Goal: Task Accomplishment & Management: Use online tool/utility

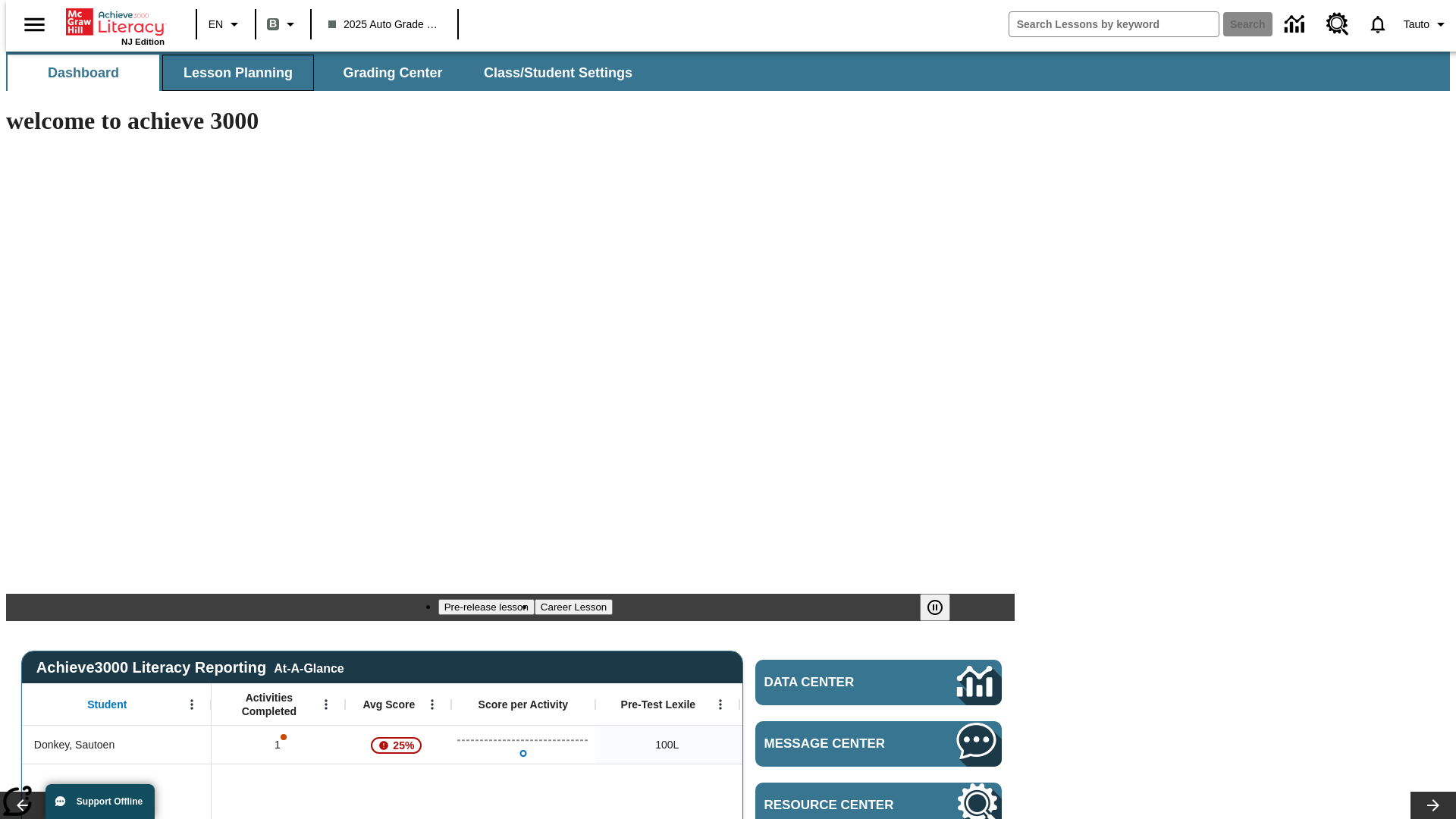
click at [232, 73] on span "Lesson Planning" at bounding box center [238, 73] width 110 height 17
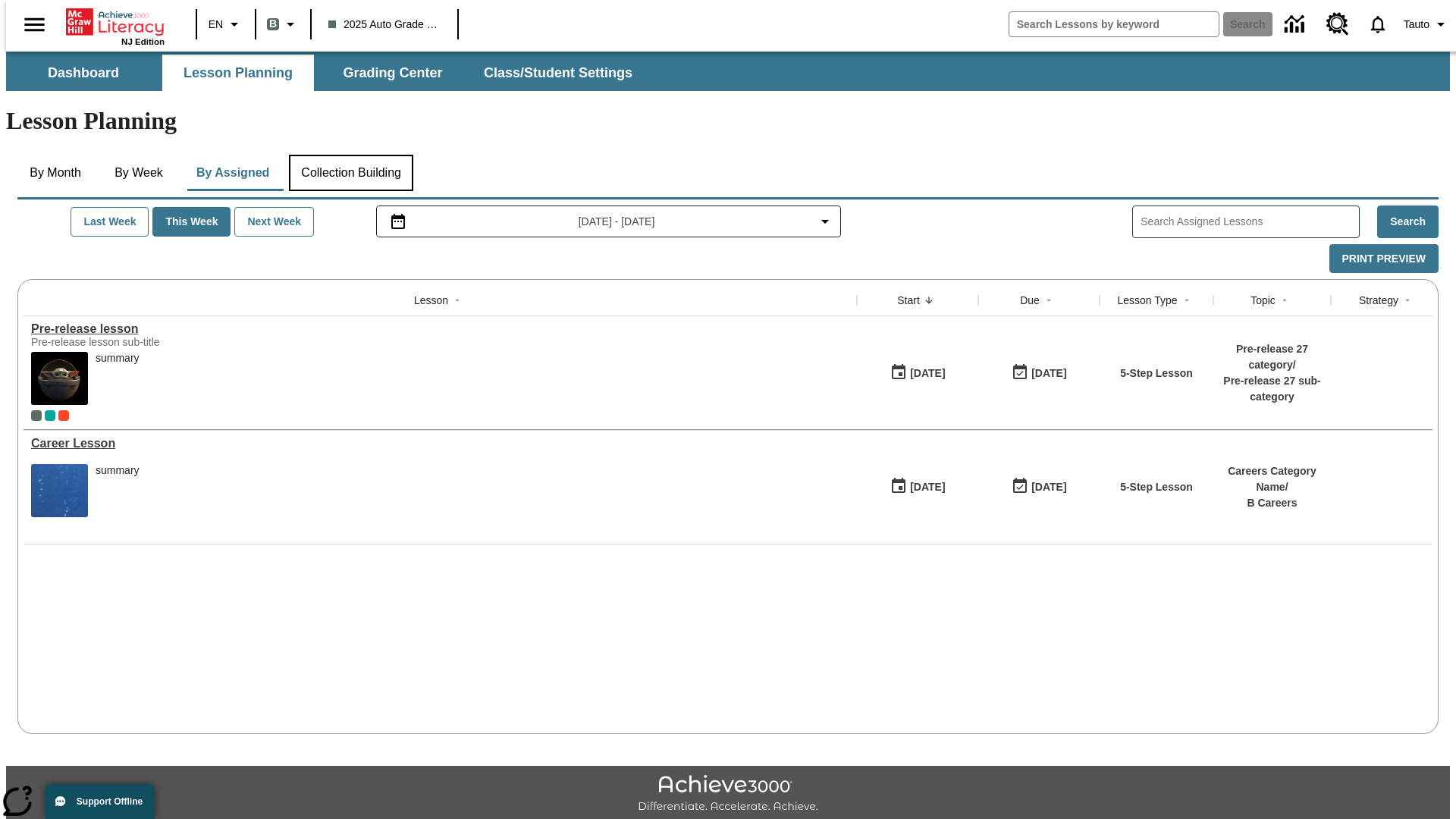
click at [351, 154] on button "Collection Building" at bounding box center [351, 173] width 124 height 37
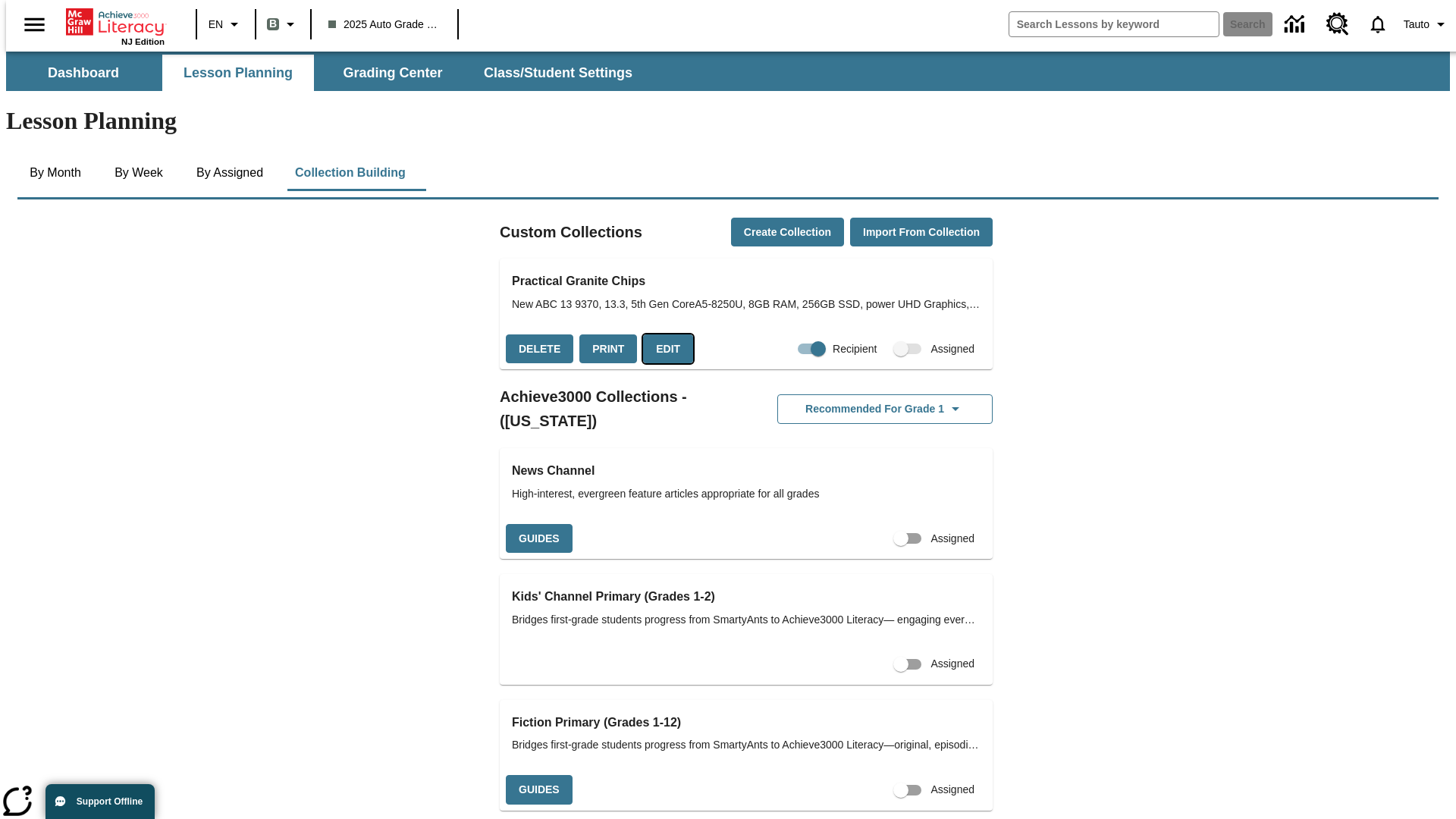
click at [663, 334] on button "Edit" at bounding box center [668, 349] width 50 height 29
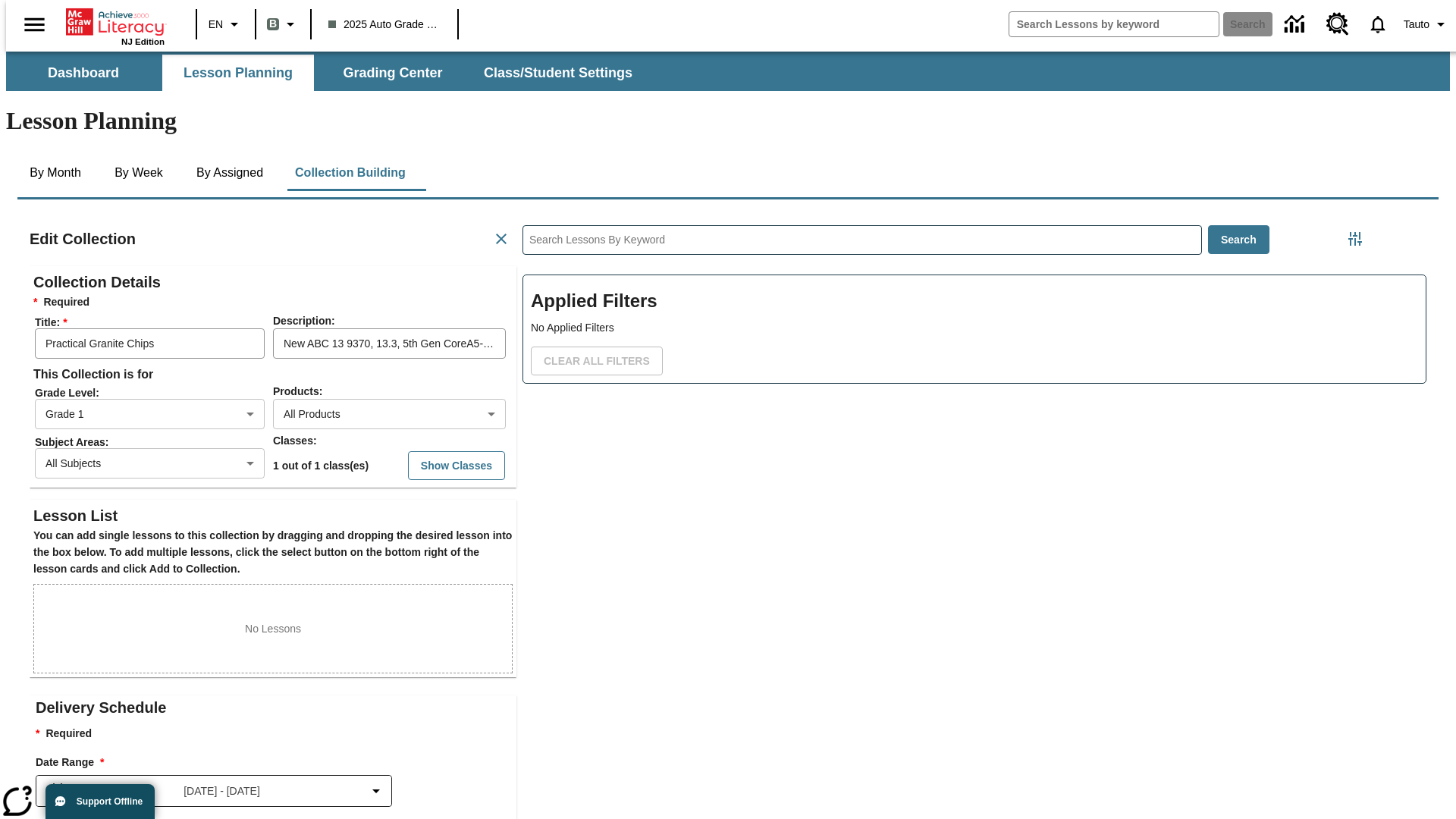
click at [365, 359] on body "Skip to main content NJ Edition EN B 2025 Auto Grade 1 B Search 0 Tauto Dashboa…" at bounding box center [728, 527] width 1444 height 951
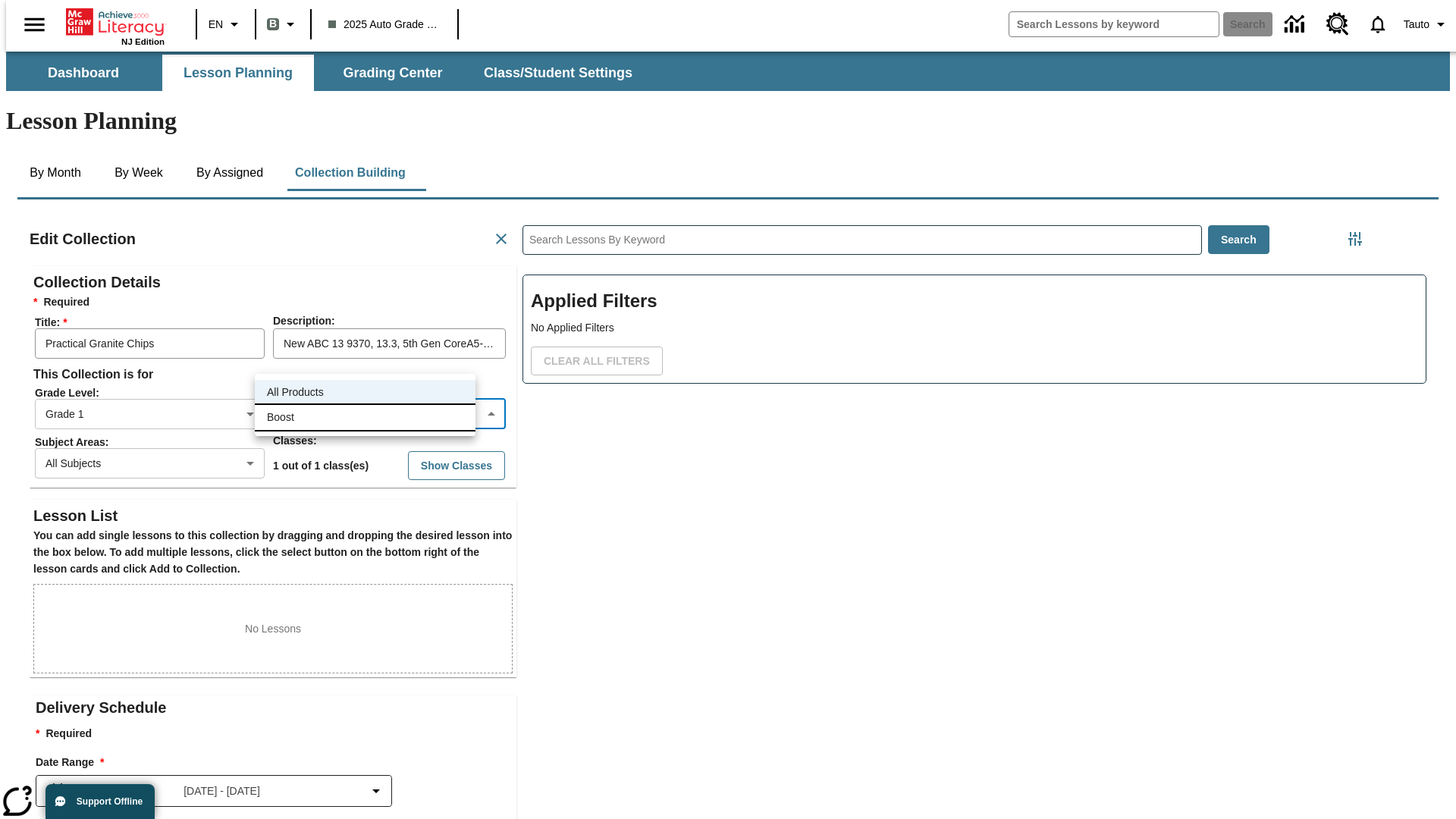
click at [365, 417] on li "Boost" at bounding box center [365, 417] width 221 height 25
type input "12"
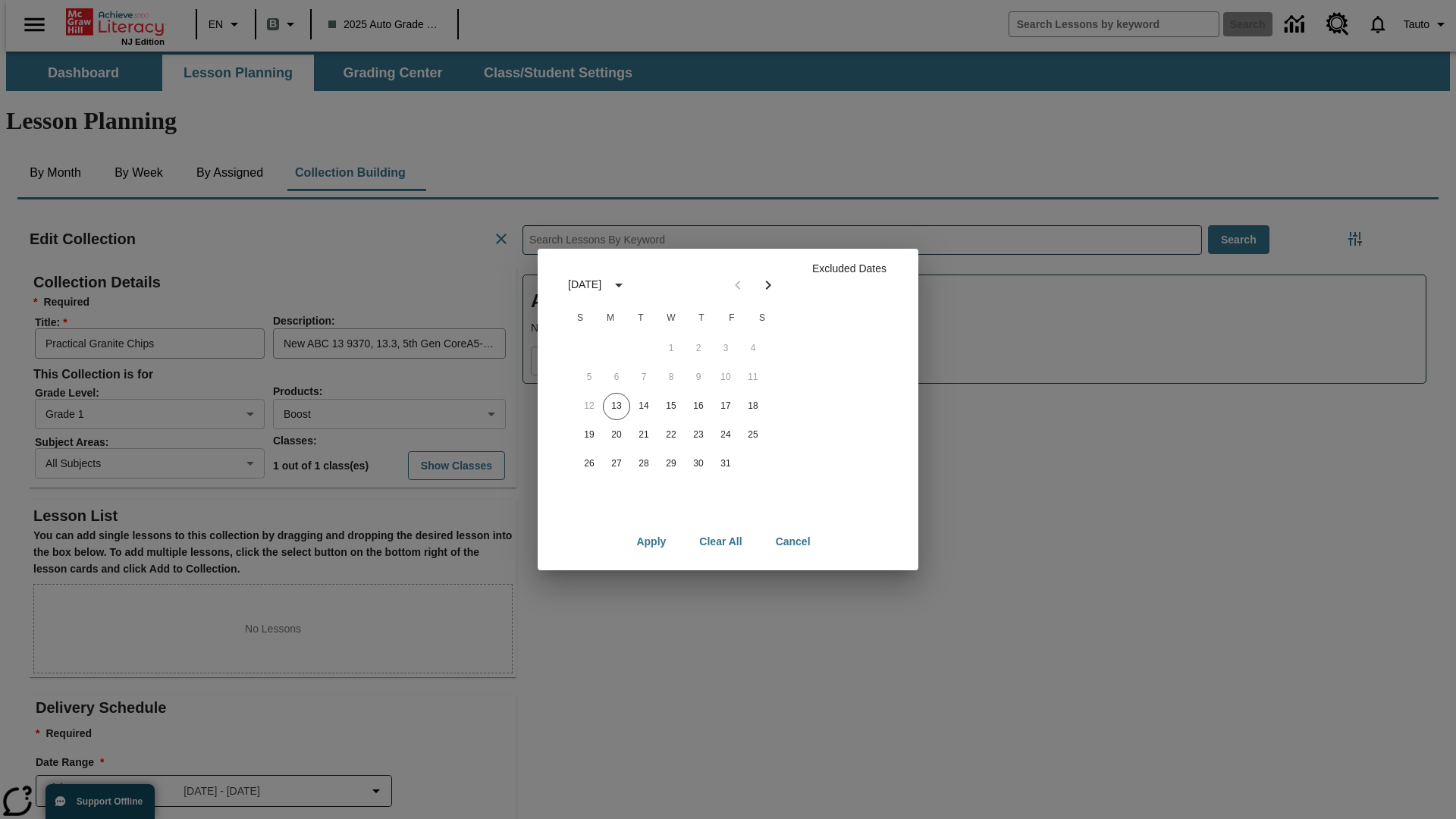
scroll to position [152, 0]
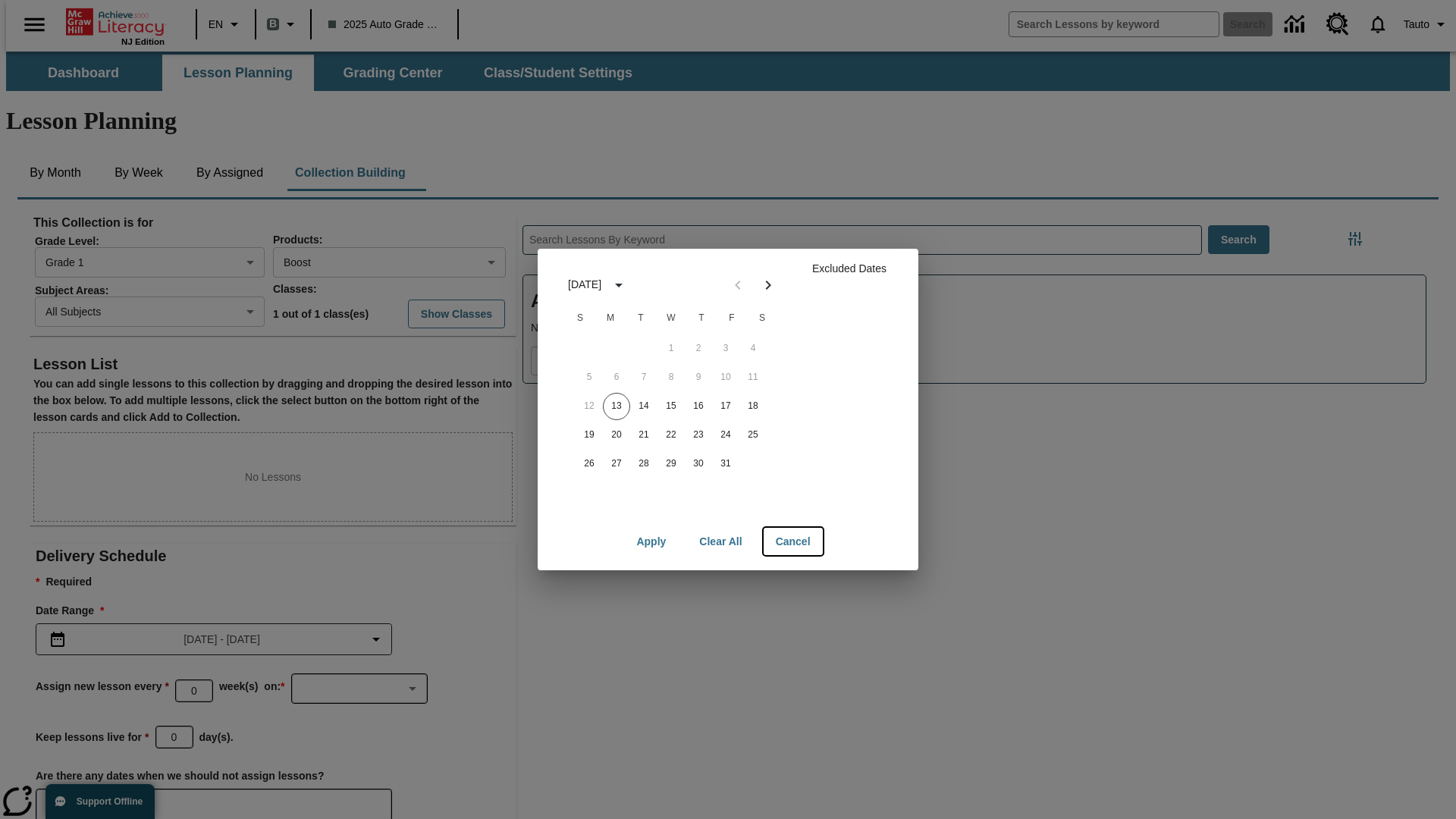
click at [792, 541] on button "Cancel" at bounding box center [793, 541] width 59 height 28
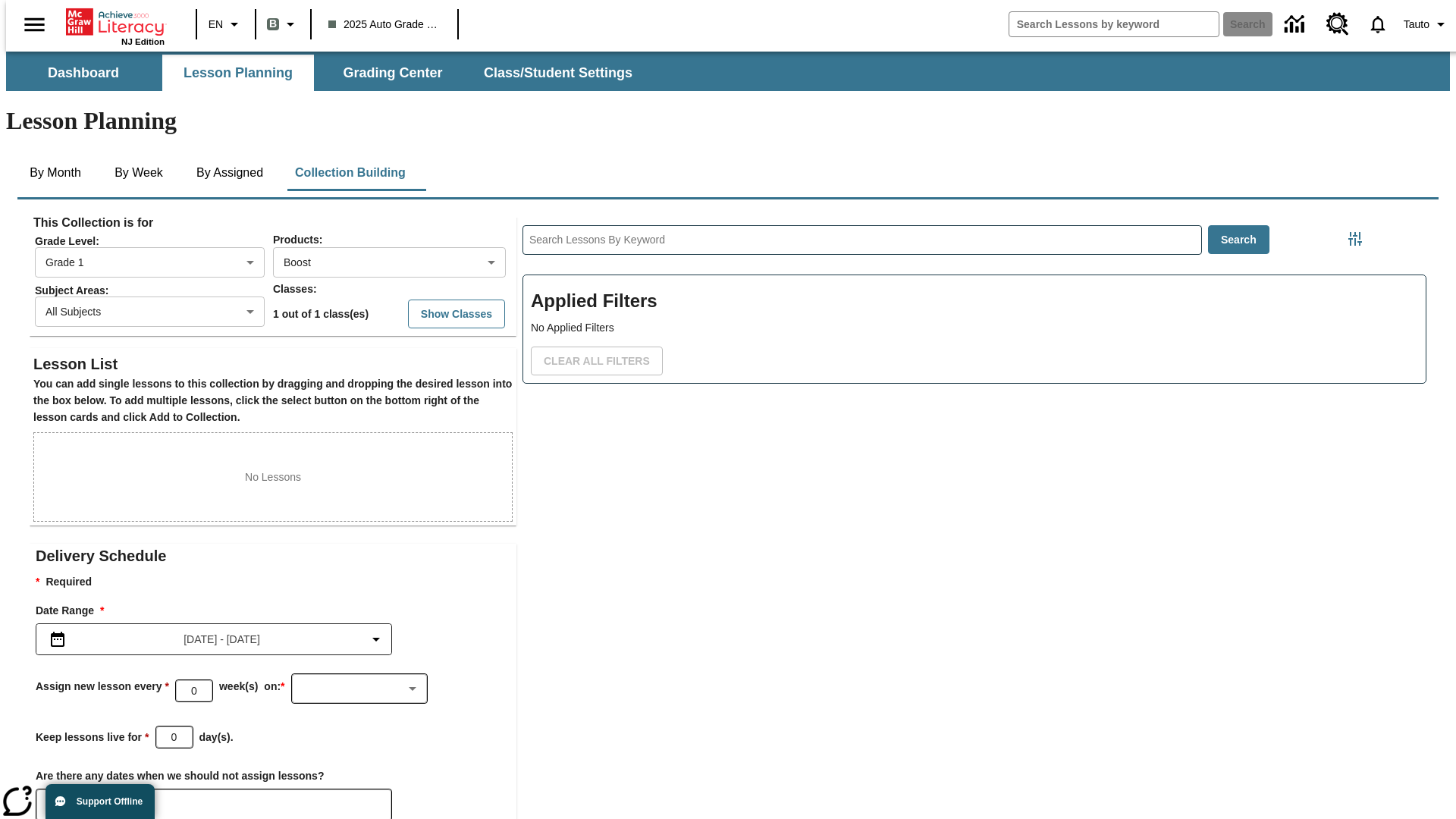
click at [56, 797] on icon "Choose Dates" at bounding box center [62, 804] width 14 height 16
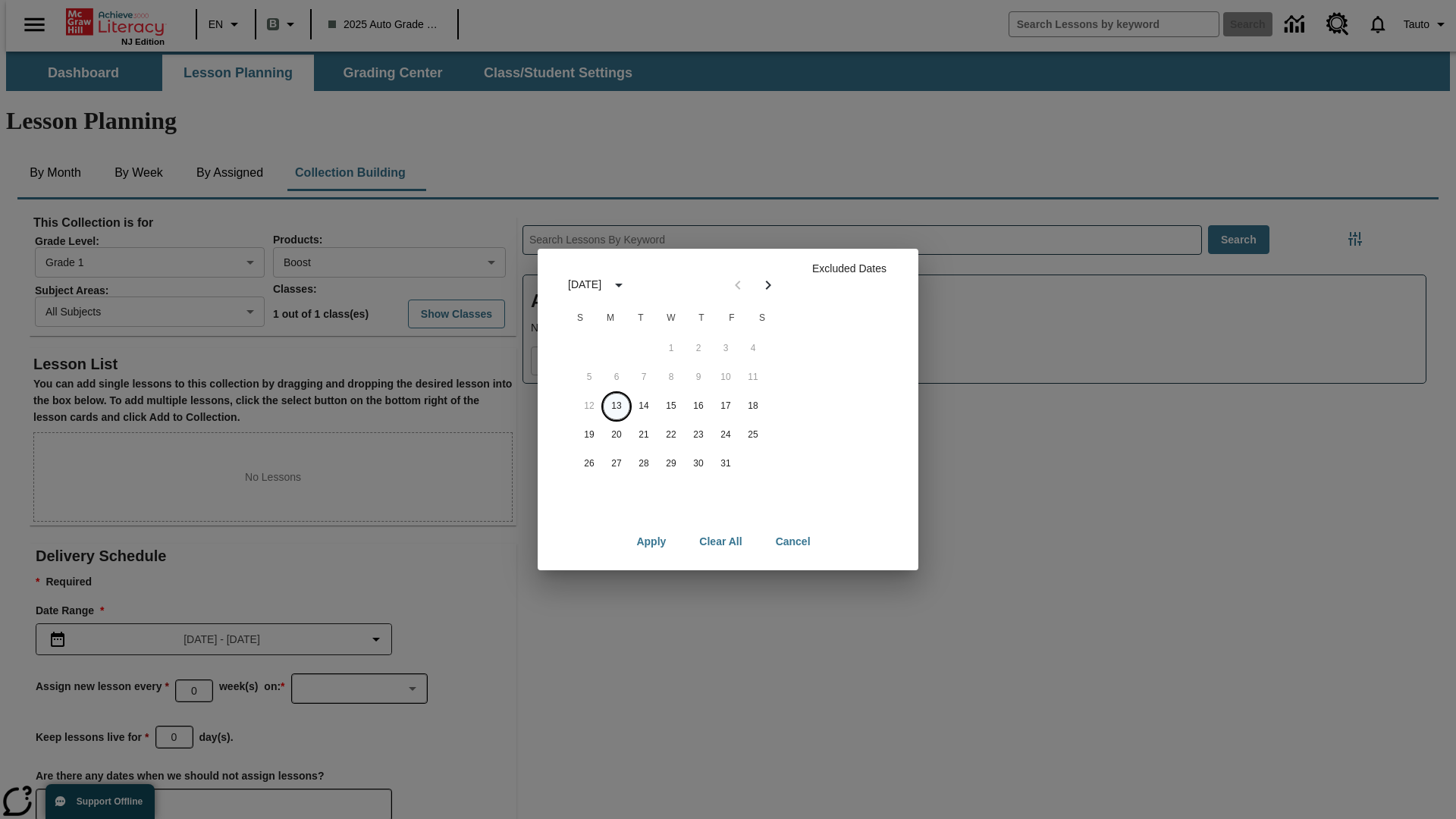
click at [616, 406] on button "13" at bounding box center [617, 406] width 27 height 27
